Goal: Task Accomplishment & Management: Use online tool/utility

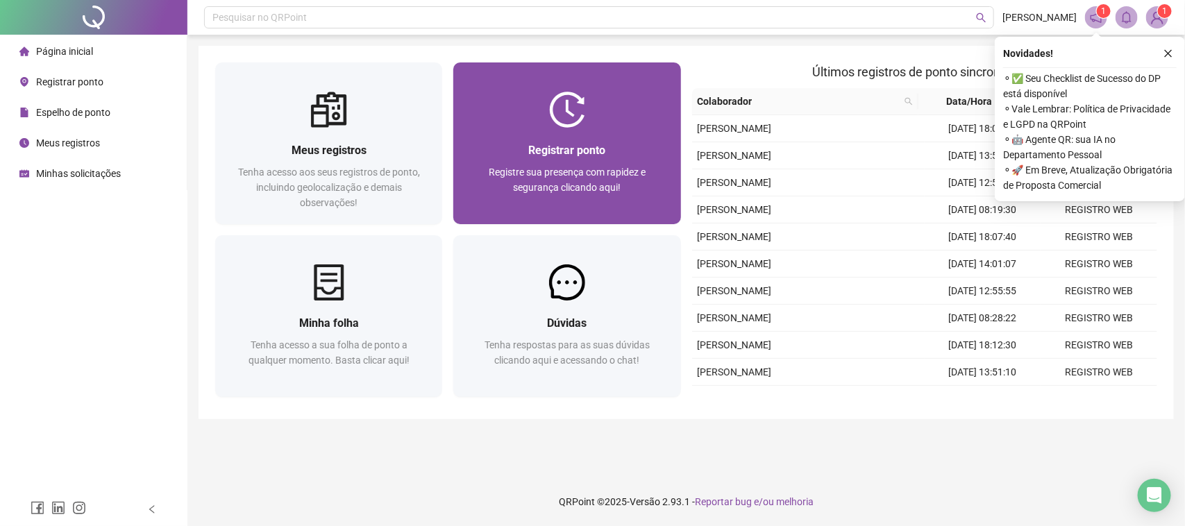
click at [549, 137] on div "Registrar ponto Registre sua presença com rapidez e segurança clicando aqui!" at bounding box center [566, 176] width 227 height 97
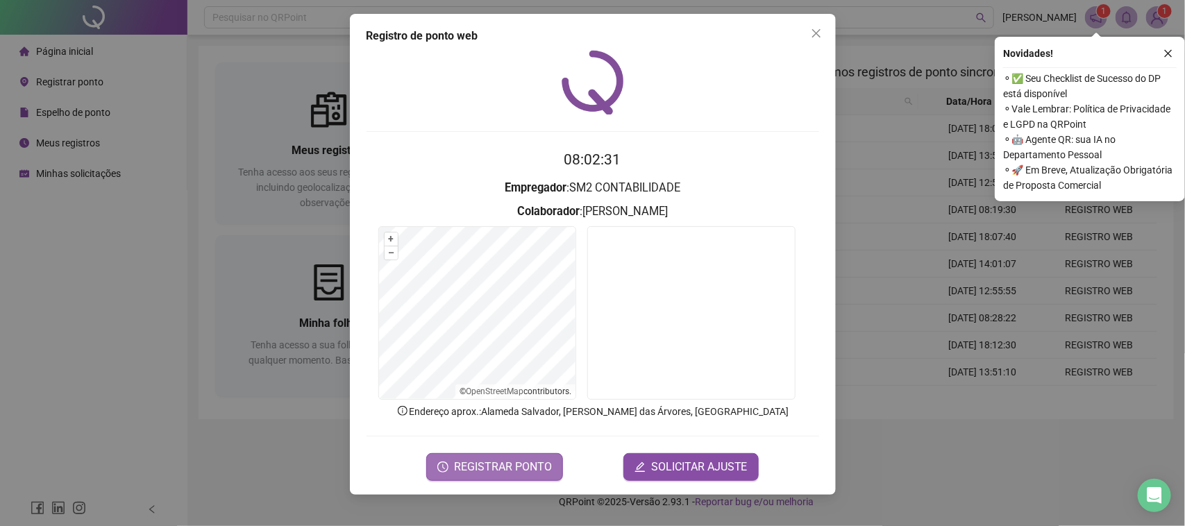
click at [518, 466] on span "REGISTRAR PONTO" at bounding box center [503, 467] width 98 height 17
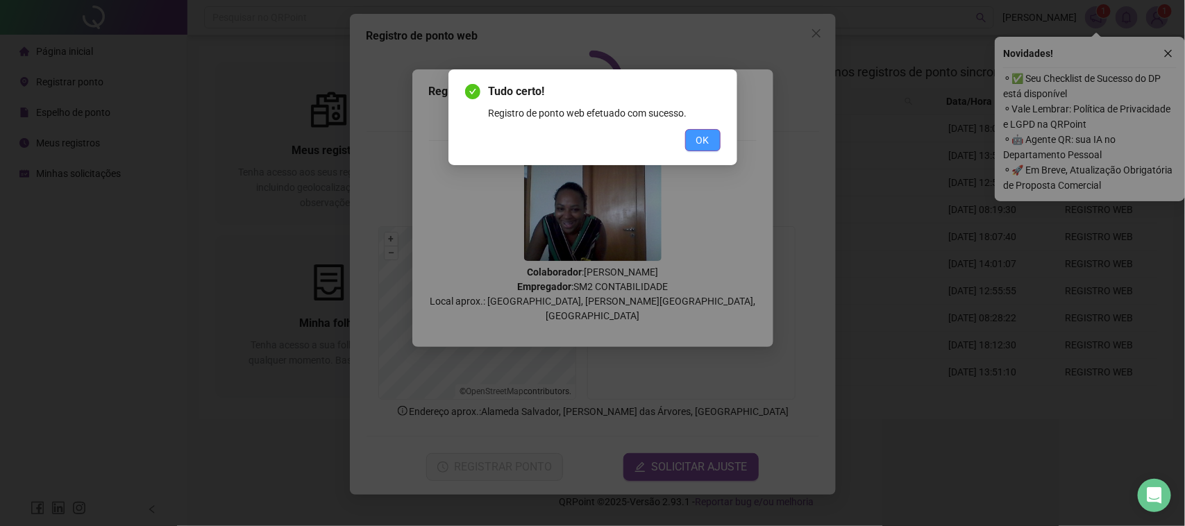
click at [706, 143] on span "OK" at bounding box center [702, 140] width 13 height 15
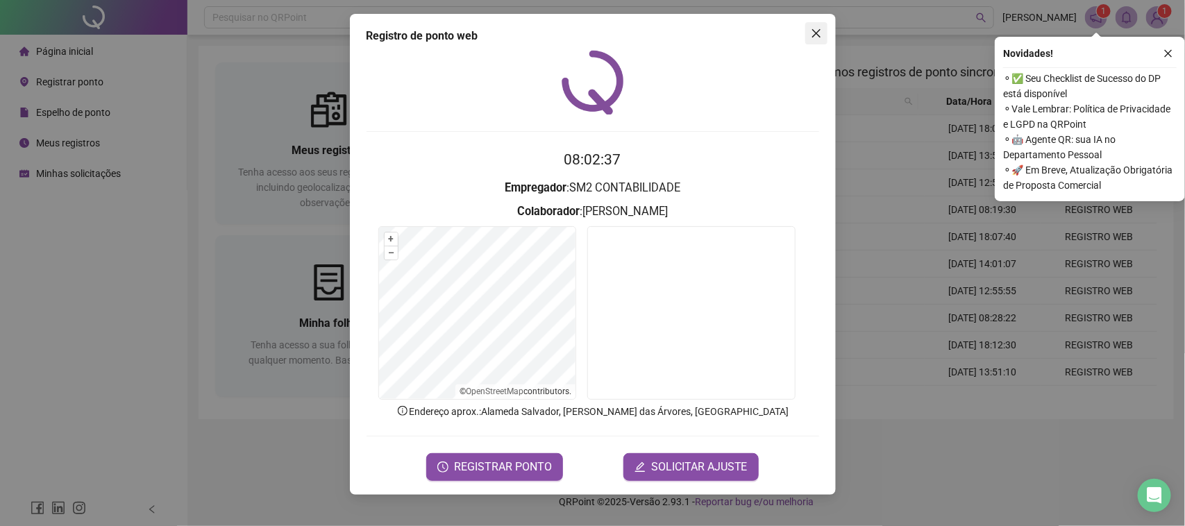
click at [818, 33] on icon "close" at bounding box center [816, 33] width 11 height 11
